Goal: Share content: Share content

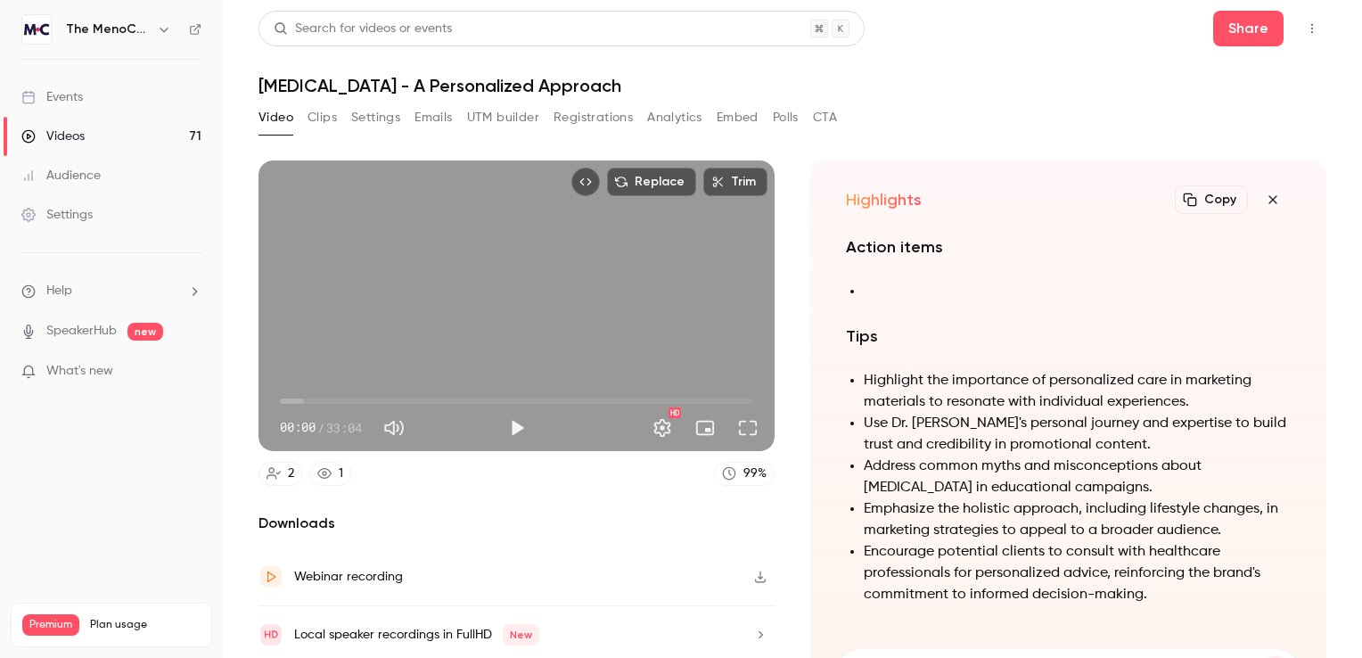
scroll to position [-356, 0]
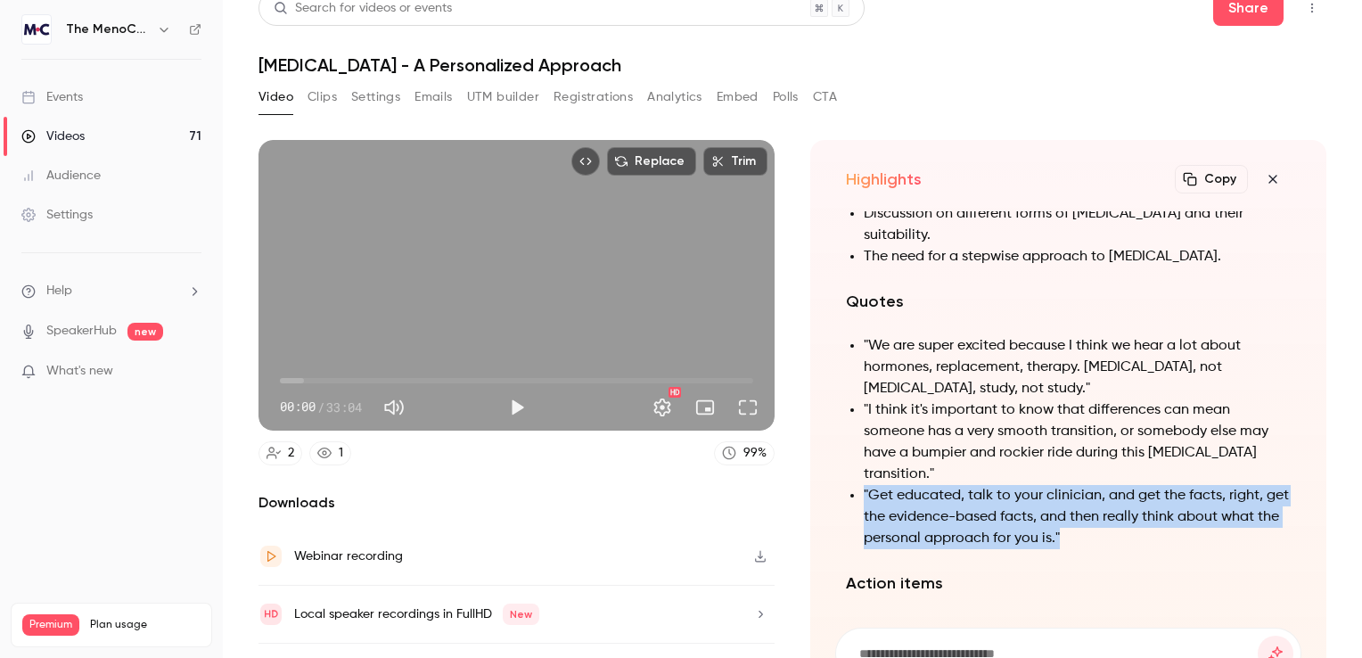
click at [368, 102] on button "Settings" at bounding box center [375, 97] width 49 height 29
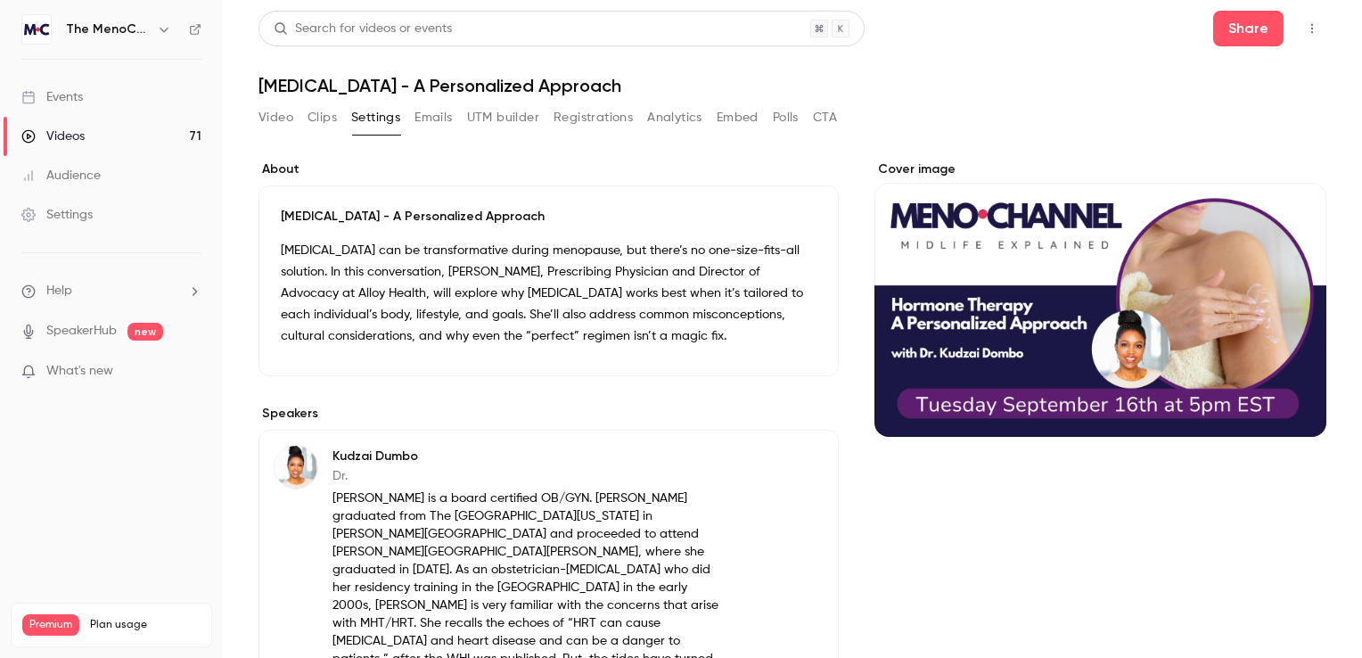
click at [324, 117] on button "Clips" at bounding box center [321, 117] width 29 height 29
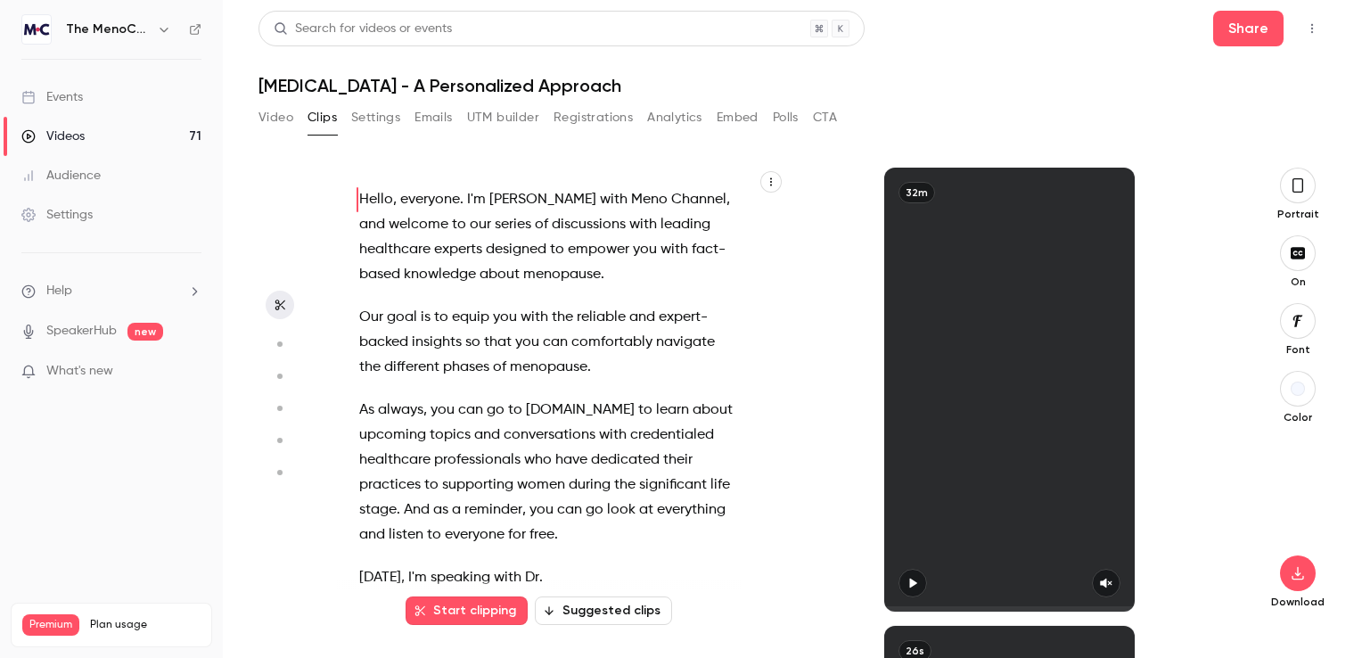
click at [285, 120] on button "Video" at bounding box center [275, 117] width 35 height 29
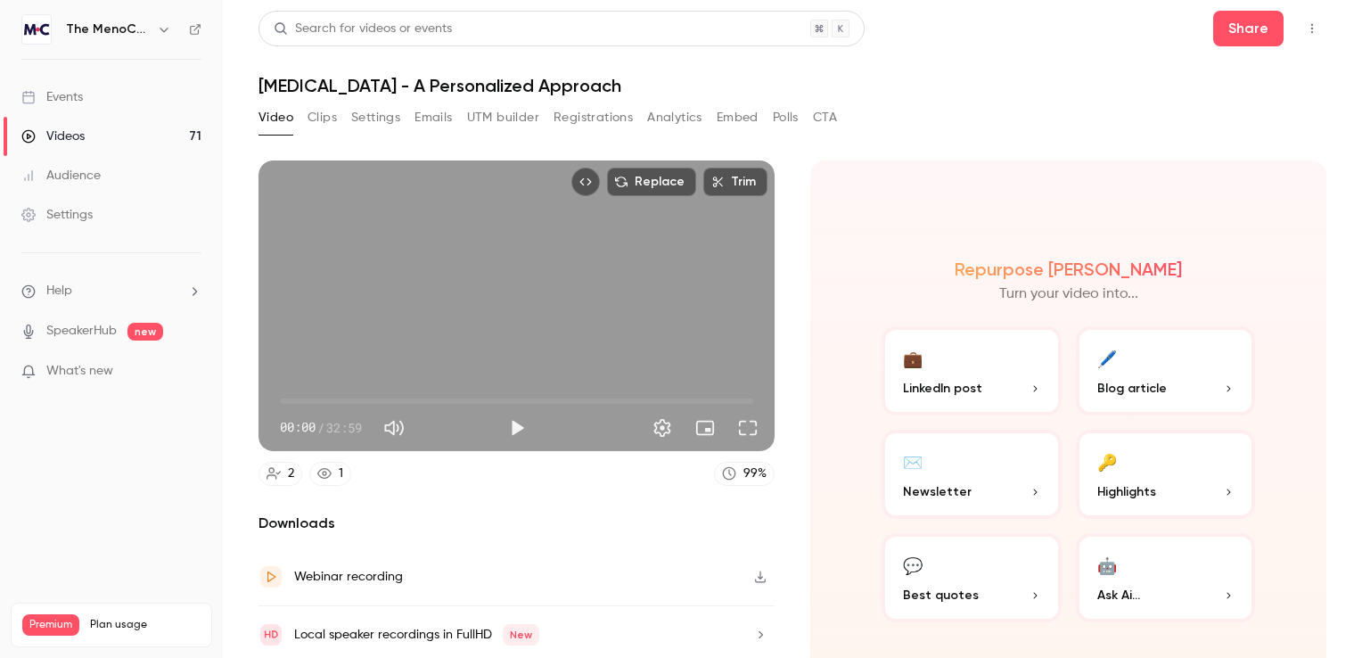
click at [1166, 358] on button "🖊️ Blog article" at bounding box center [1166, 370] width 180 height 89
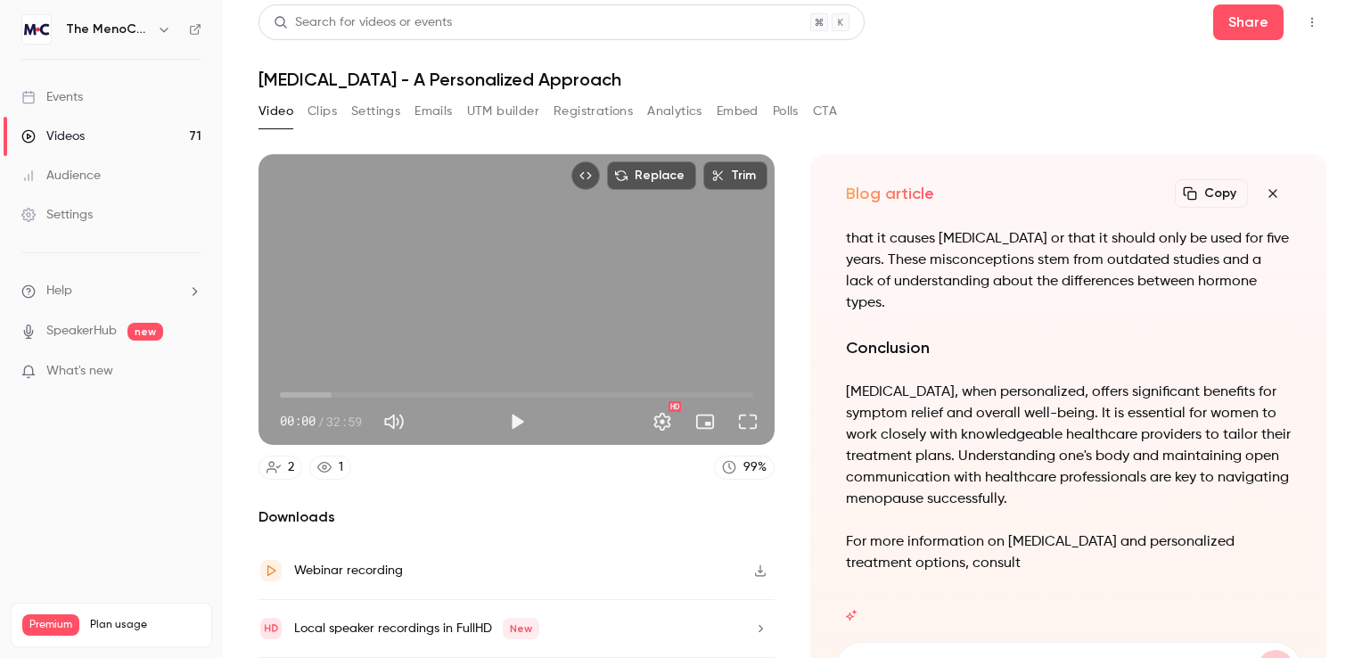
scroll to position [20, 0]
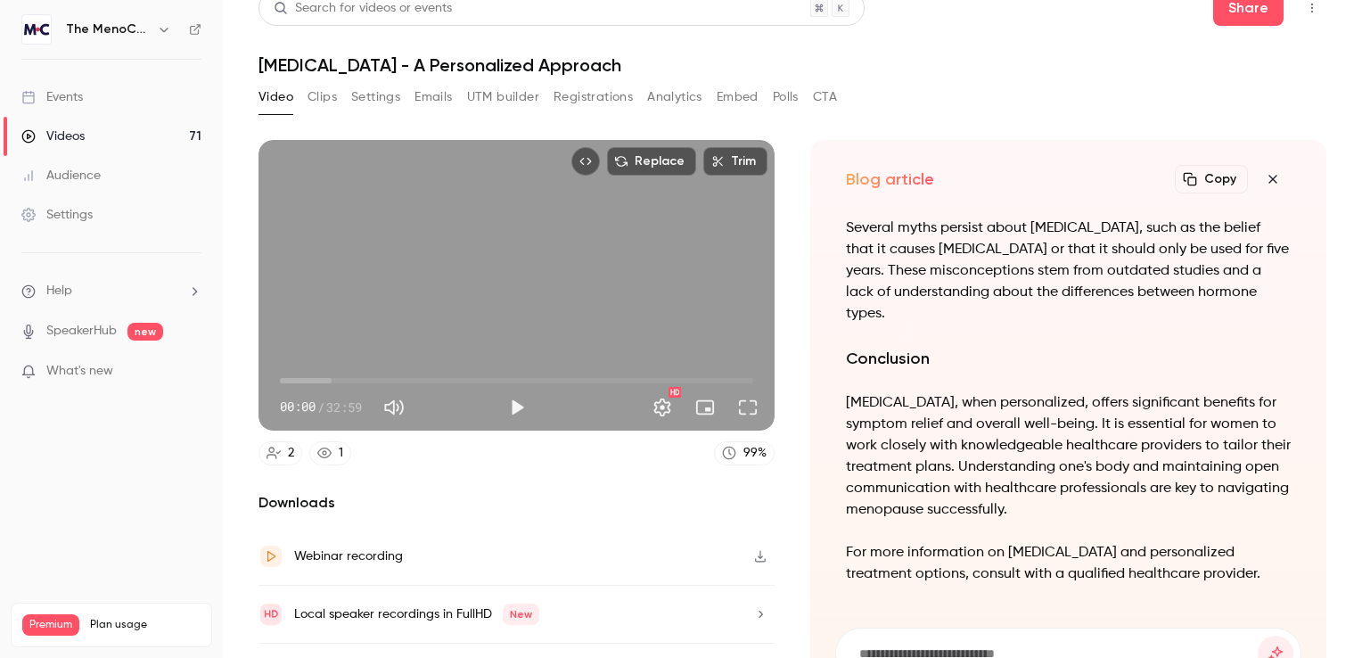
click at [1217, 176] on button "Copy" at bounding box center [1210, 179] width 73 height 29
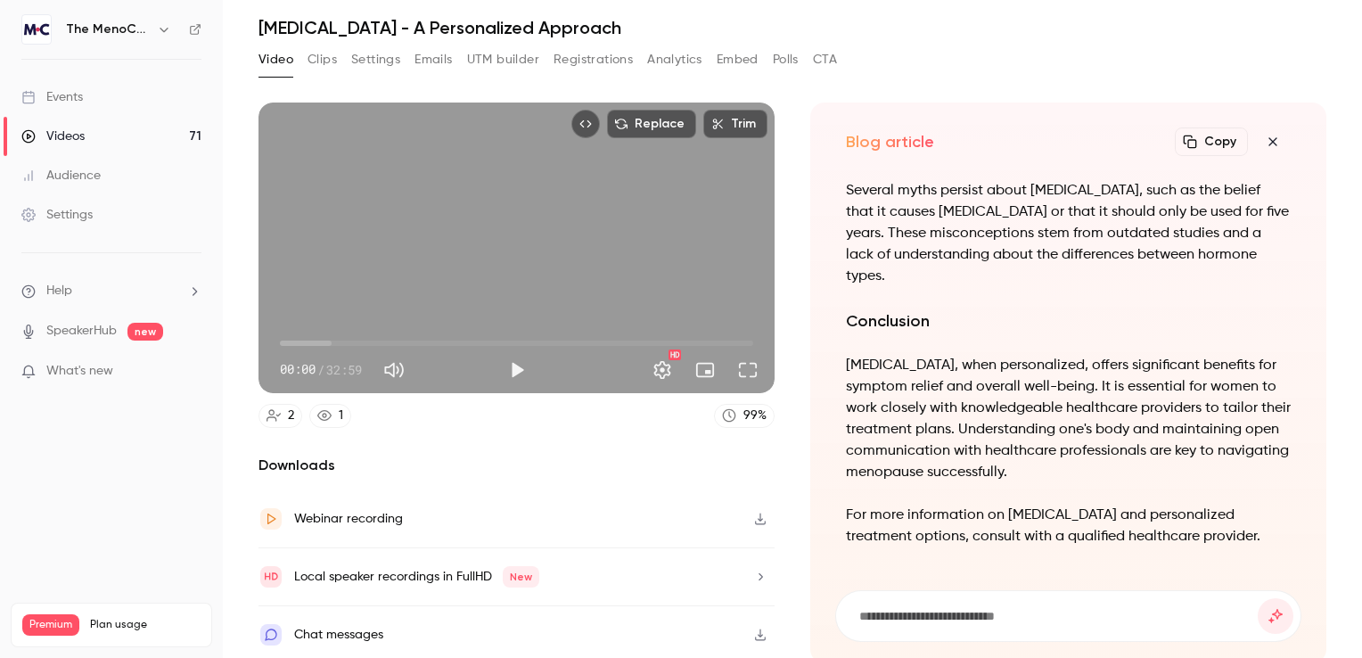
click at [879, 617] on input at bounding box center [1057, 616] width 400 height 20
type input "**********"
click at [1257, 598] on button "submit" at bounding box center [1275, 616] width 36 height 36
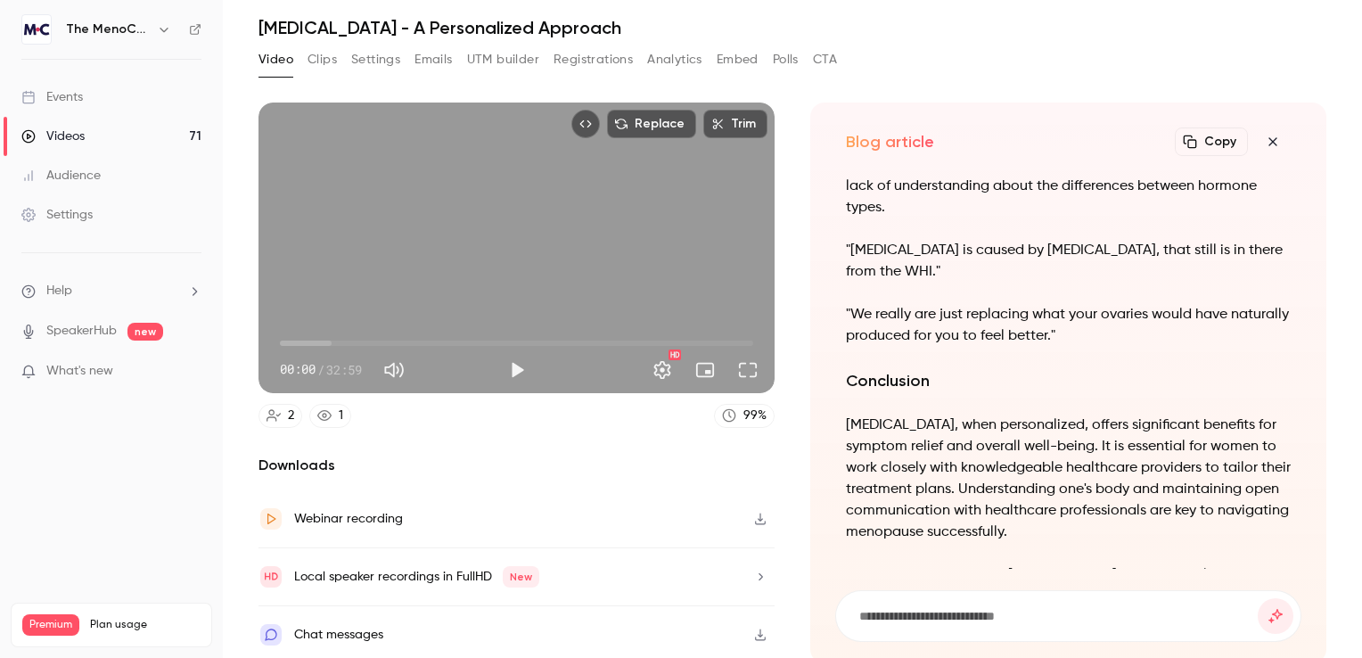
scroll to position [-89, 0]
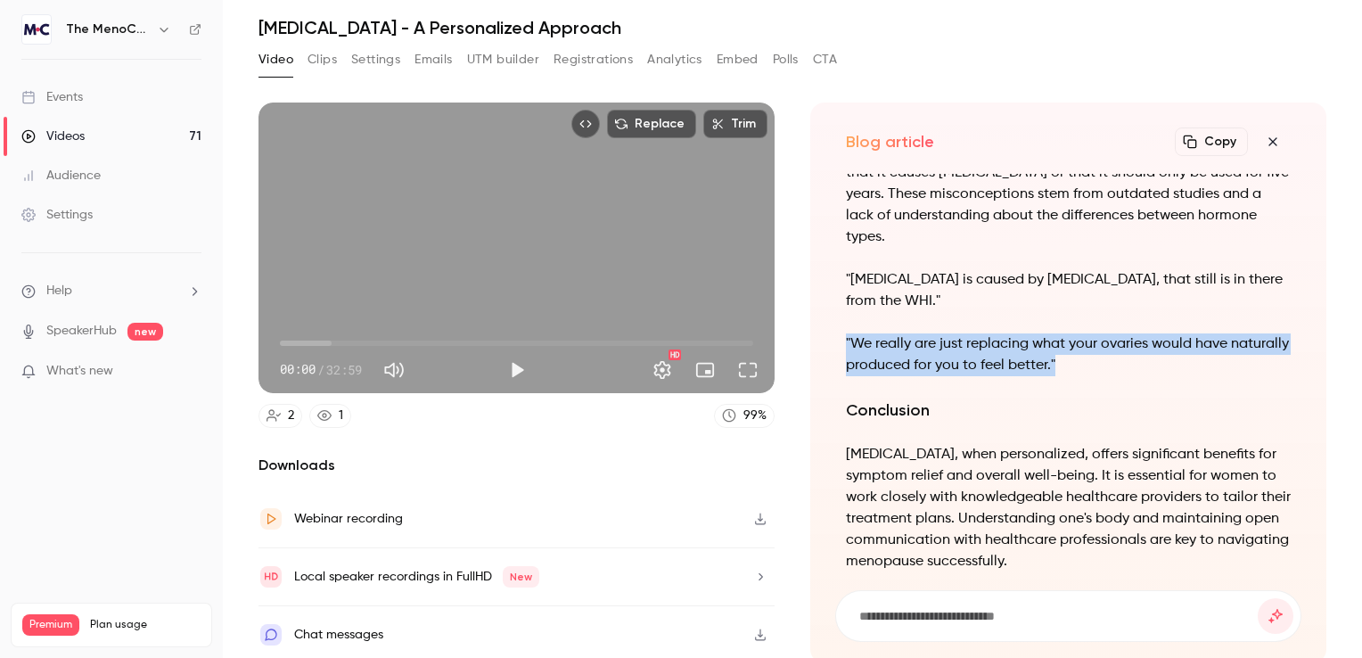
drag, startPoint x: 1126, startPoint y: 317, endPoint x: 838, endPoint y: 298, distance: 289.4
click at [838, 298] on div "Understanding [MEDICAL_DATA]: A Personalized Approach [MEDICAL_DATA] (MHT) has …" at bounding box center [1068, 371] width 466 height 395
copy p ""We really are just replacing what your ovaries would have naturally produced f…"
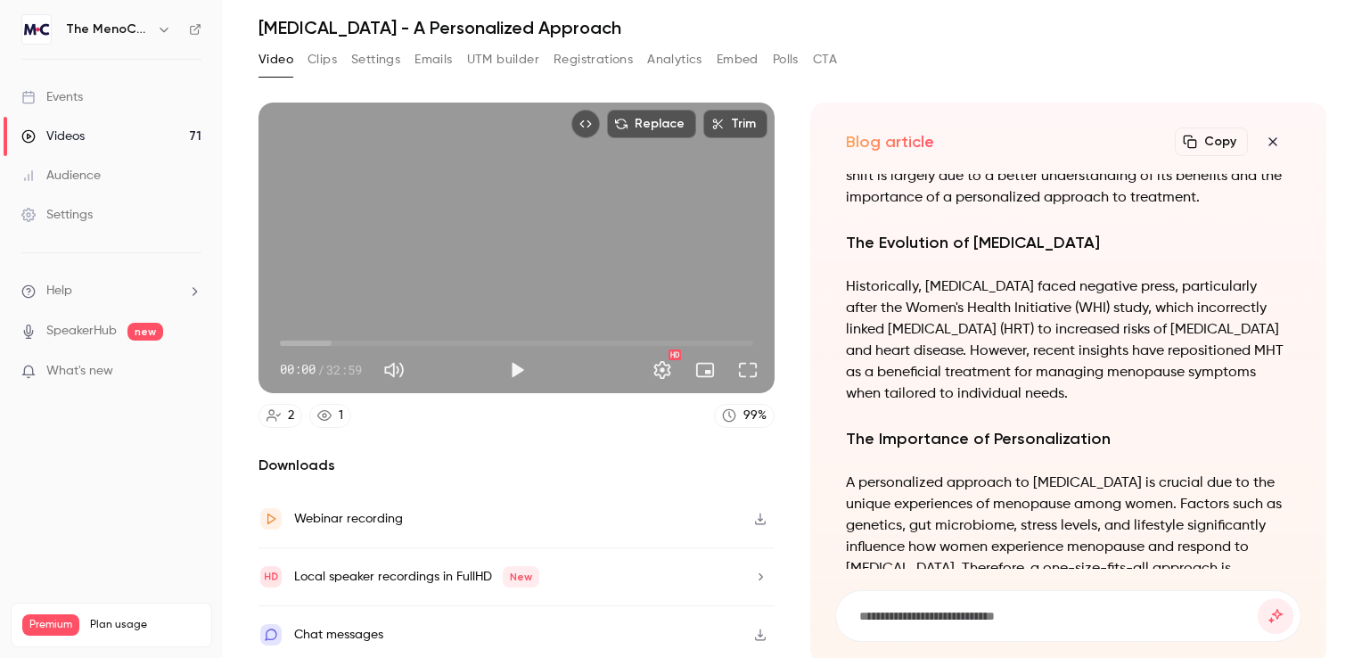
scroll to position [-1583, 0]
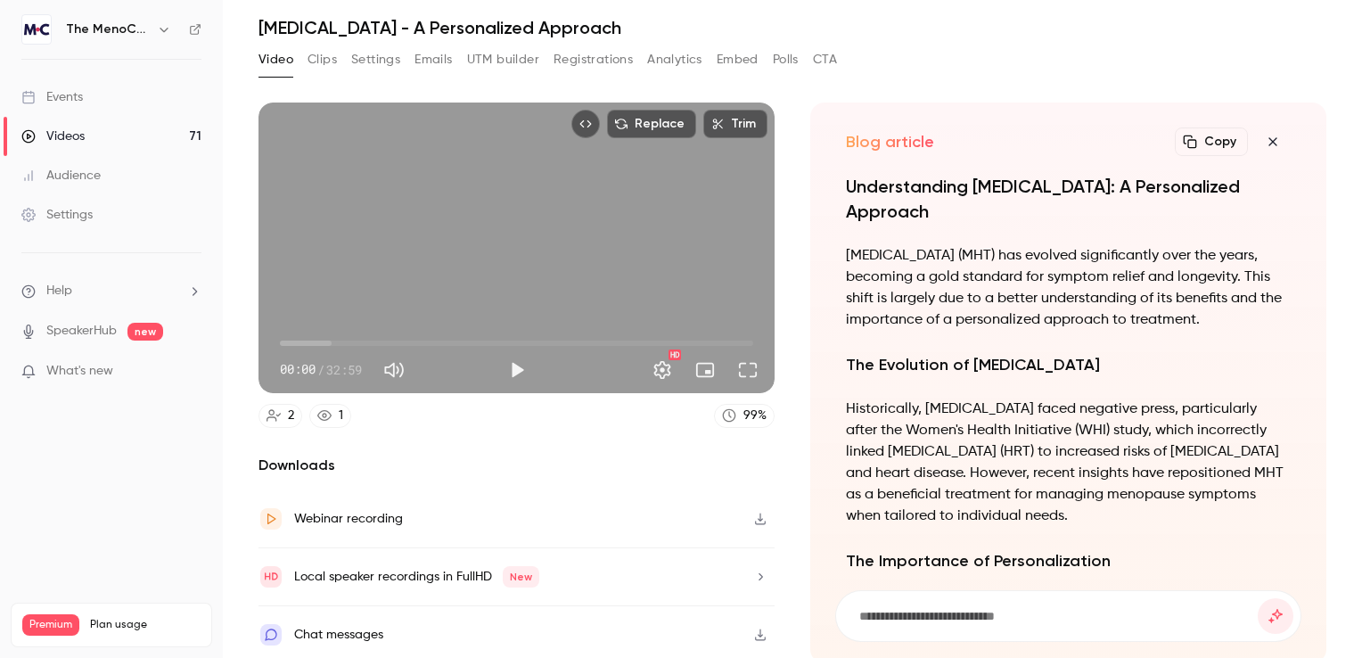
click at [959, 616] on input at bounding box center [1057, 616] width 400 height 20
type input "**********"
click at [1257, 598] on button "submit" at bounding box center [1275, 616] width 36 height 36
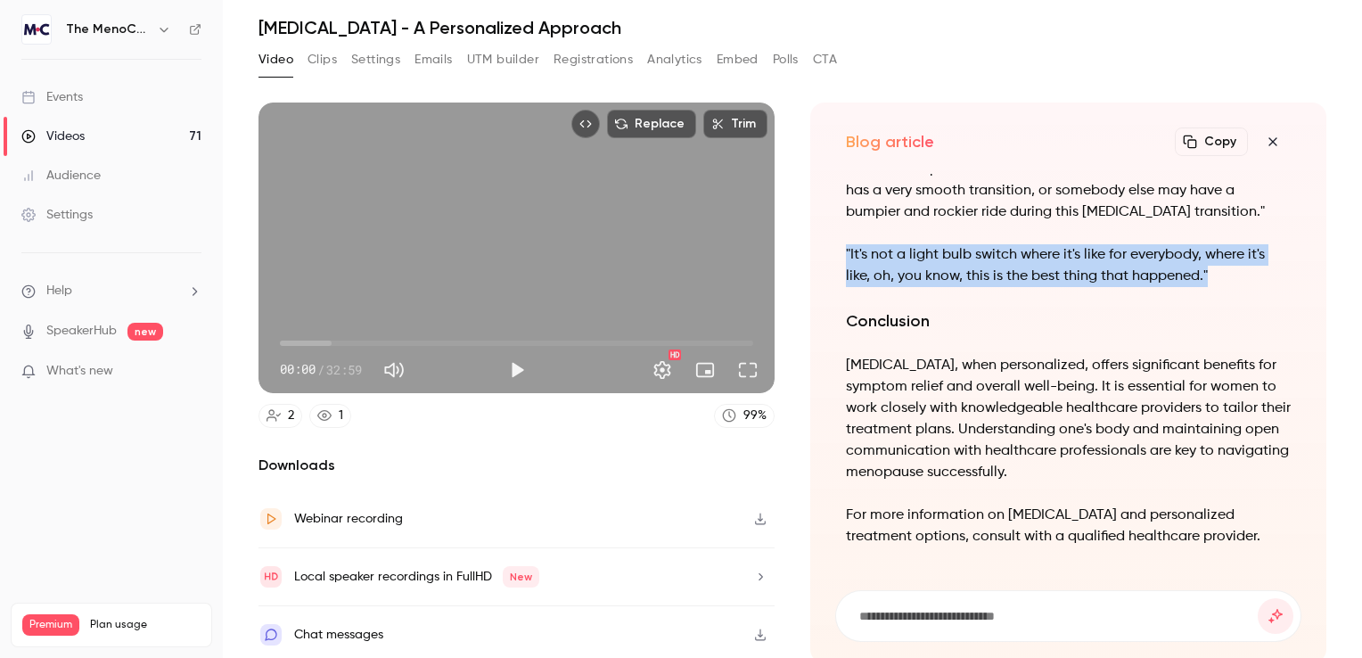
drag, startPoint x: 1223, startPoint y: 230, endPoint x: 836, endPoint y: 211, distance: 387.2
click at [836, 211] on div "Understanding [MEDICAL_DATA]: A Personalized Approach [MEDICAL_DATA] (MHT) has …" at bounding box center [1068, 371] width 466 height 395
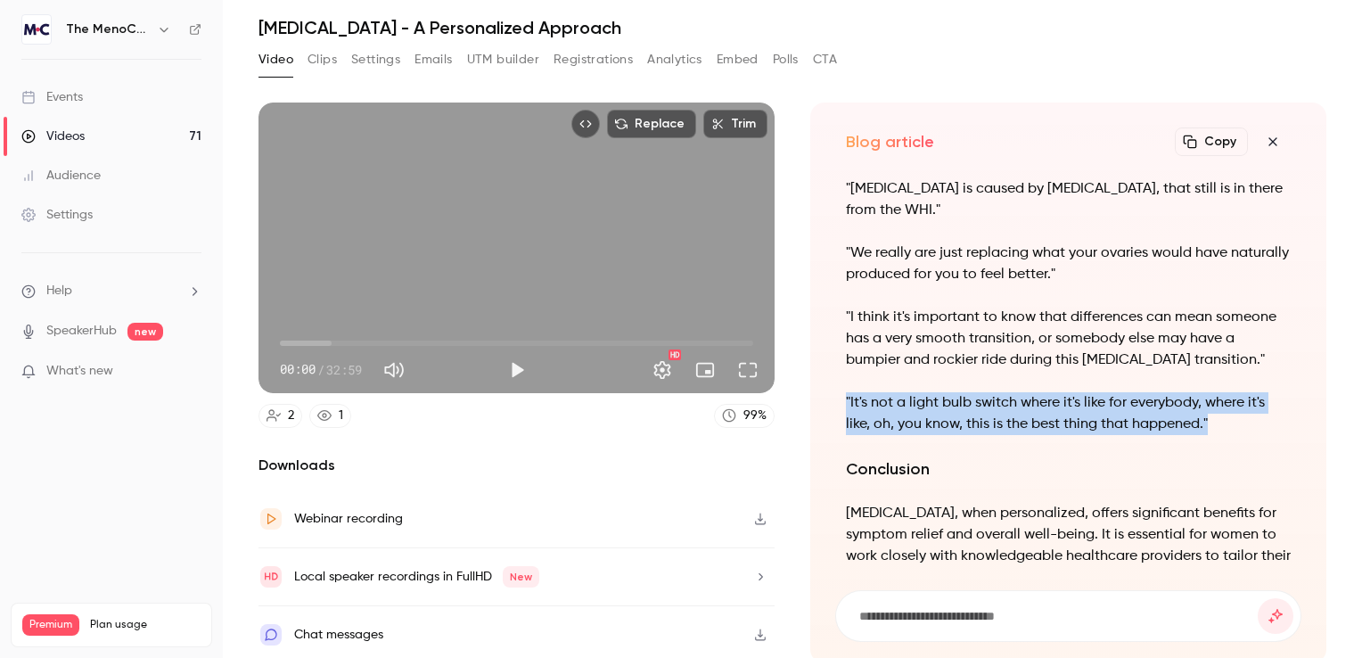
scroll to position [-178, 0]
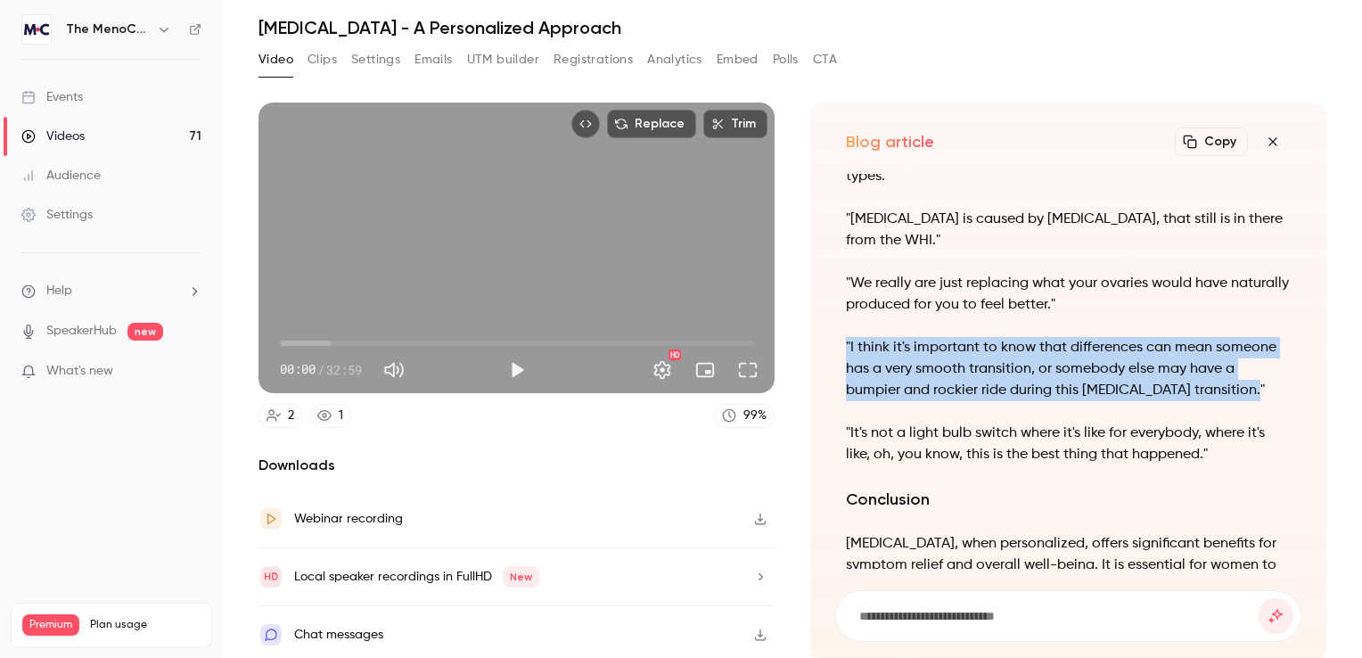
drag, startPoint x: 926, startPoint y: 344, endPoint x: 840, endPoint y: 286, distance: 103.3
click at [846, 337] on p ""I think it's important to know that differences can mean someone has a very sm…" at bounding box center [1068, 369] width 445 height 64
copy p ""I think it's important to know that differences can mean someone has a very sm…"
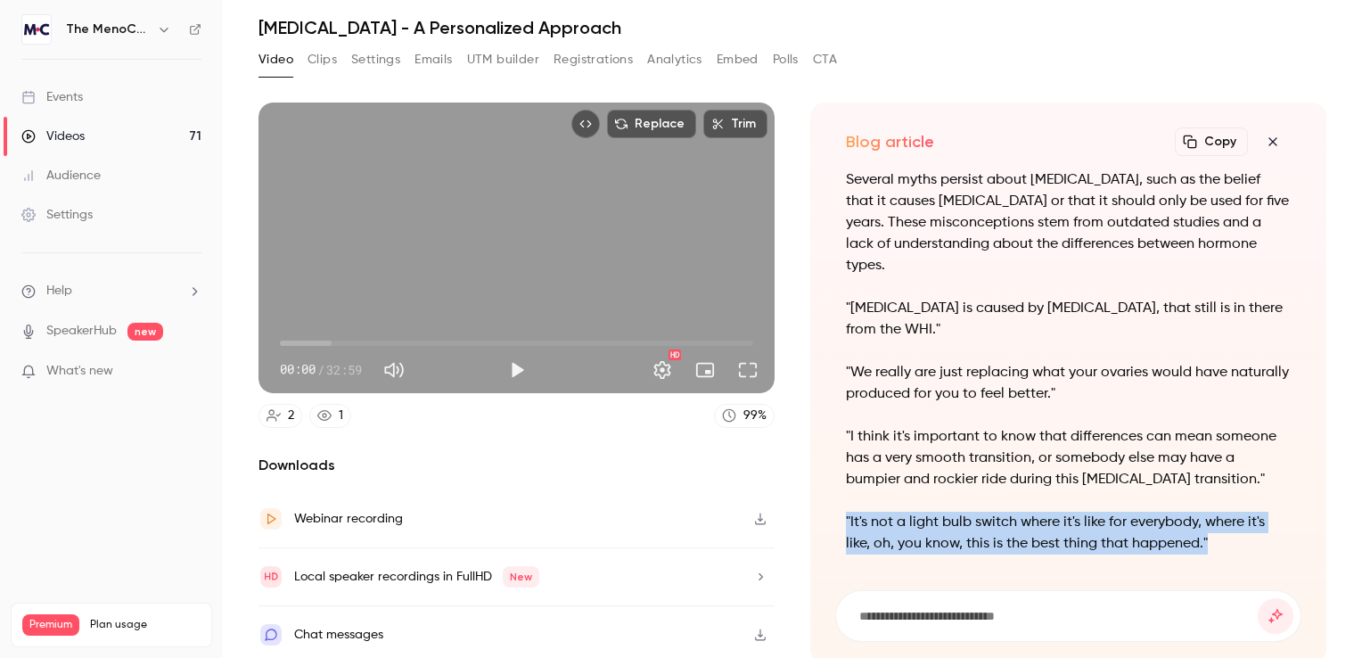
drag, startPoint x: 1207, startPoint y: 495, endPoint x: 840, endPoint y: 476, distance: 367.6
click at [846, 511] on p ""It's not a light bulb switch where it's like for everybody, where it's like, o…" at bounding box center [1068, 532] width 445 height 43
copy p ""It's not a light bulb switch where it's like for everybody, where it's like, o…"
